Goal: Task Accomplishment & Management: Use online tool/utility

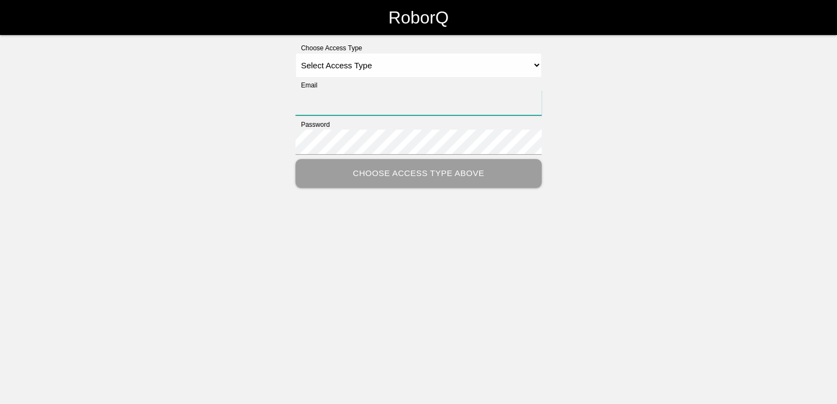
type input "[PERSON_NAME][EMAIL_ADDRESS][PERSON_NAME][DOMAIN_NAME]"
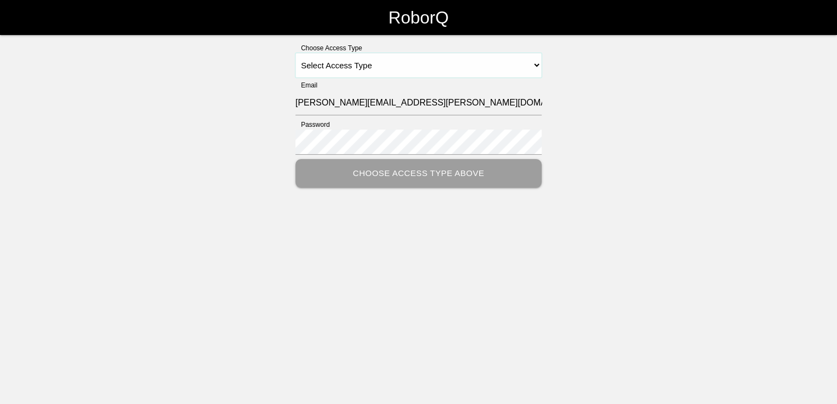
click at [538, 64] on select "Select Access Type Admin Customer Supervisor Worker" at bounding box center [418, 65] width 246 height 25
select select "Customer"
click at [295, 53] on select "Select Access Type Admin Customer Supervisor Worker" at bounding box center [418, 65] width 246 height 25
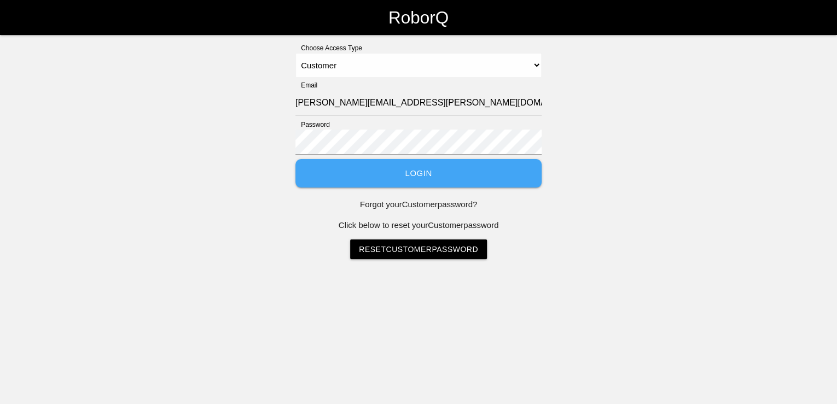
click at [448, 177] on button "Login" at bounding box center [418, 173] width 246 height 29
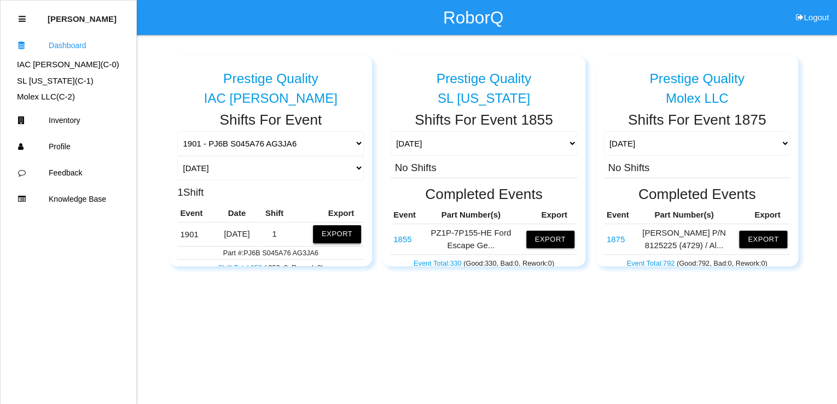
click at [332, 236] on button "Export" at bounding box center [337, 233] width 48 height 17
click at [317, 231] on button "Excel" at bounding box center [327, 231] width 20 height 9
